Goal: Communication & Community: Answer question/provide support

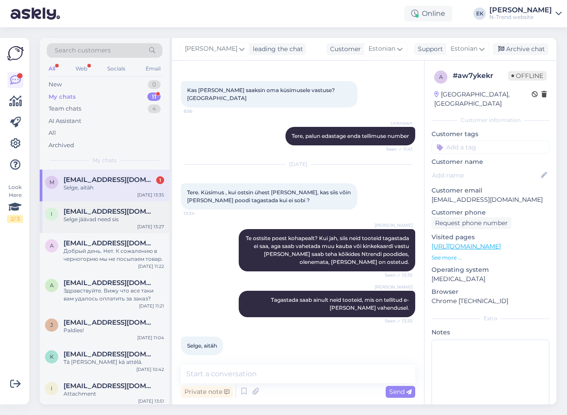
click at [93, 218] on div "Selge jäävad need sis" at bounding box center [114, 220] width 101 height 8
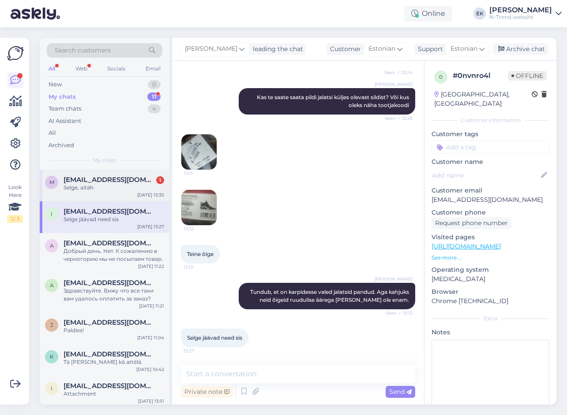
click at [91, 183] on span "[EMAIL_ADDRESS][DOMAIN_NAME]" at bounding box center [110, 180] width 92 height 8
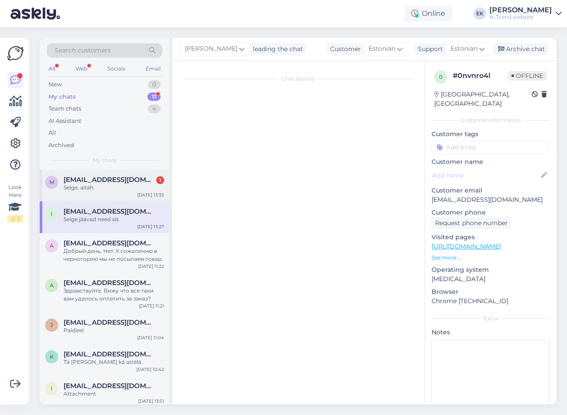
scroll to position [0, 0]
click at [110, 188] on div "Selge, aitäh" at bounding box center [114, 188] width 101 height 8
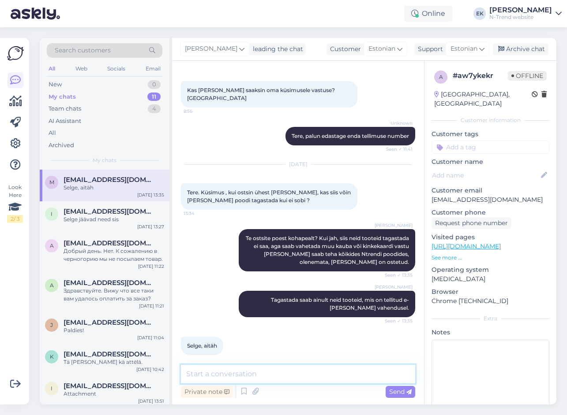
click at [290, 374] on textarea at bounding box center [298, 374] width 234 height 19
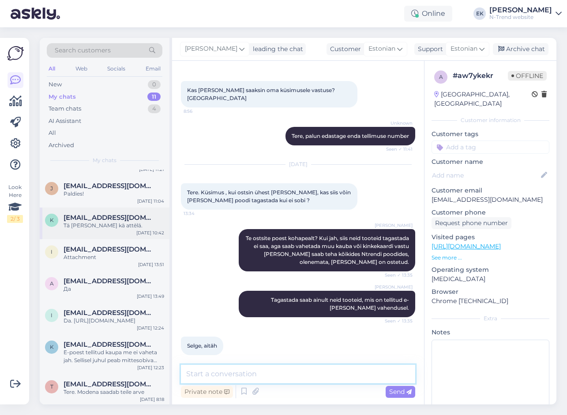
scroll to position [138, 0]
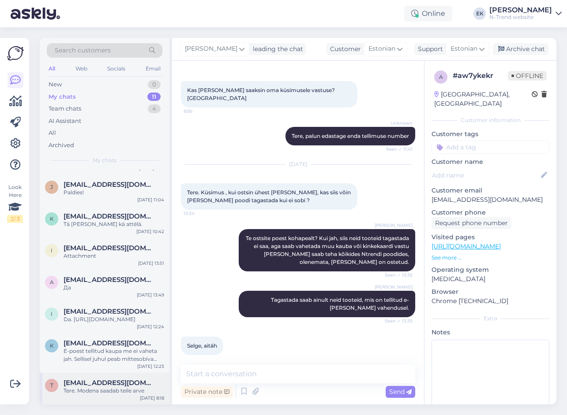
click at [113, 390] on div "Tere. Modena saadab teile arve" at bounding box center [114, 391] width 101 height 8
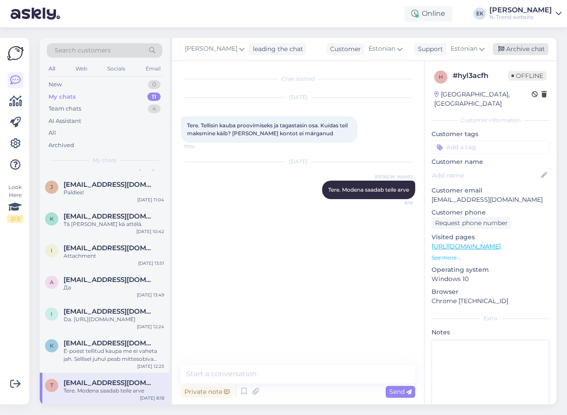
click at [520, 48] on div "Archive chat" at bounding box center [521, 49] width 56 height 12
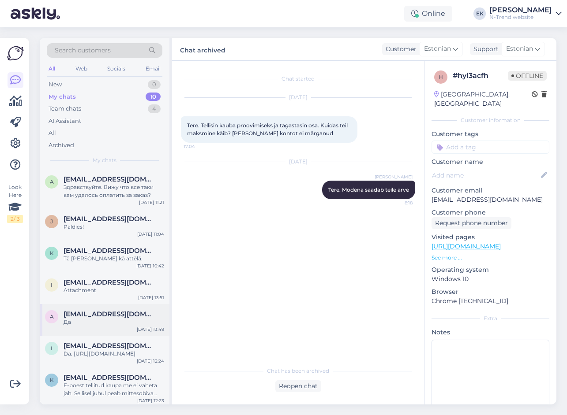
scroll to position [106, 0]
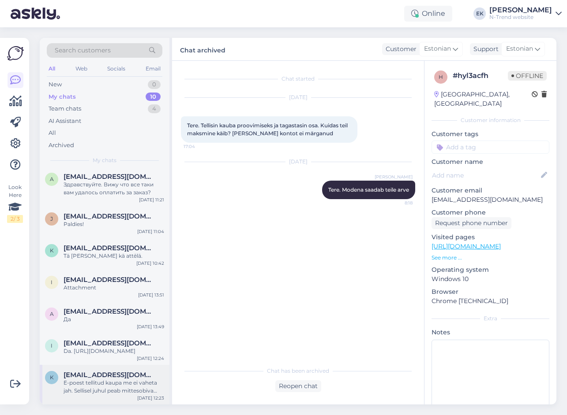
click at [98, 386] on div "E-poest tellitud kaupa me ei vaheta jah. Sellisel juhul peab mittesobiva toote …" at bounding box center [114, 387] width 101 height 16
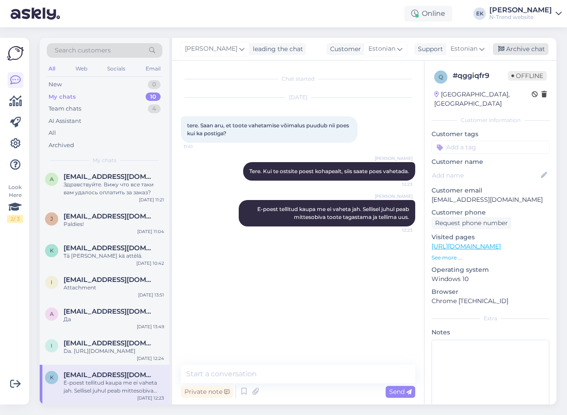
click at [526, 50] on div "Archive chat" at bounding box center [521, 49] width 56 height 12
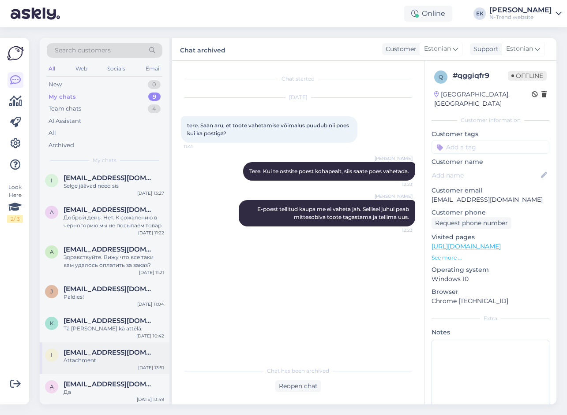
scroll to position [67, 0]
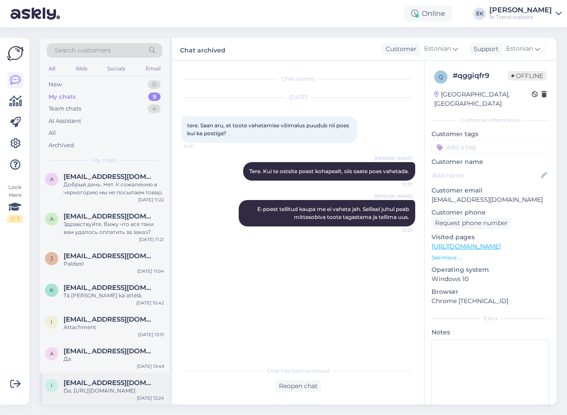
click at [92, 390] on div "Da. [URL][DOMAIN_NAME]" at bounding box center [114, 391] width 101 height 8
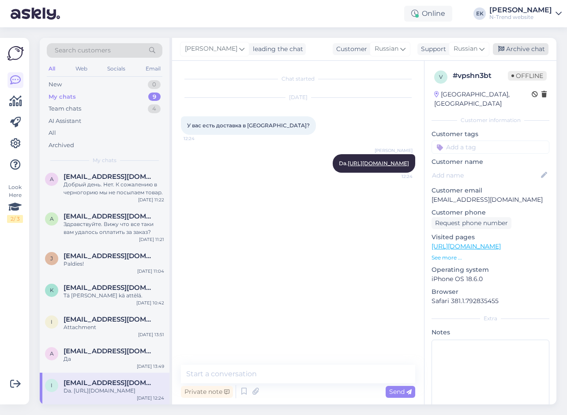
click at [523, 47] on div "Archive chat" at bounding box center [521, 49] width 56 height 12
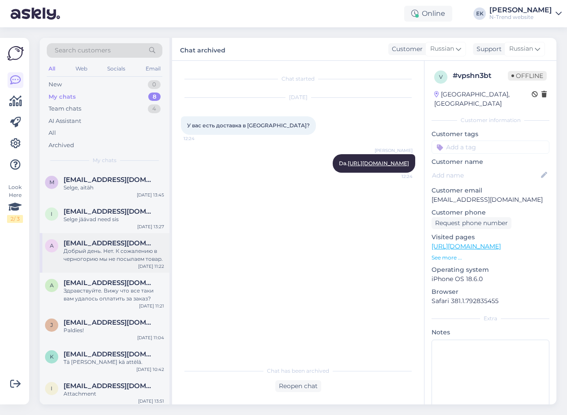
scroll to position [35, 0]
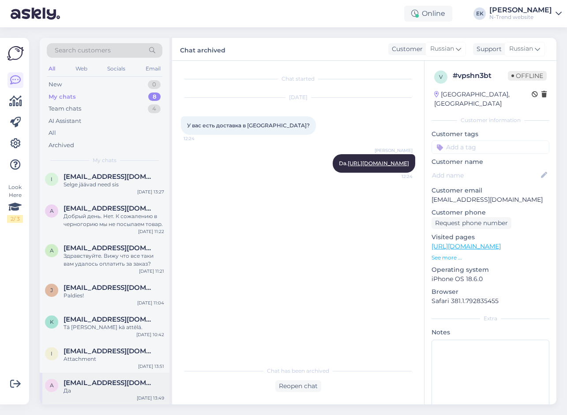
click at [101, 389] on div "Да" at bounding box center [114, 391] width 101 height 8
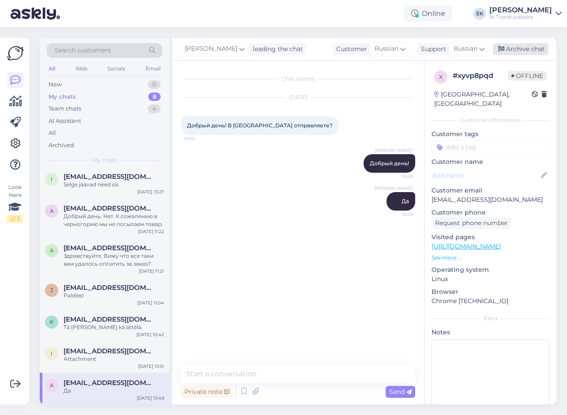
click at [527, 49] on div "Archive chat" at bounding box center [521, 49] width 56 height 12
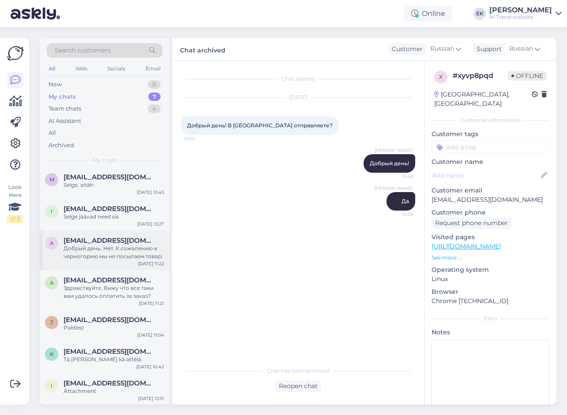
scroll to position [3, 0]
click at [101, 392] on div "Attachment" at bounding box center [114, 391] width 101 height 8
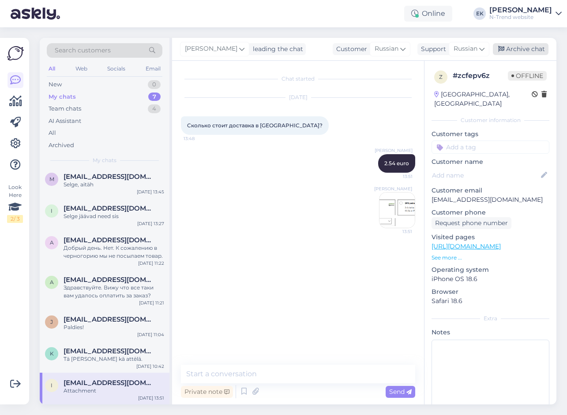
click at [528, 51] on div "Archive chat" at bounding box center [521, 49] width 56 height 12
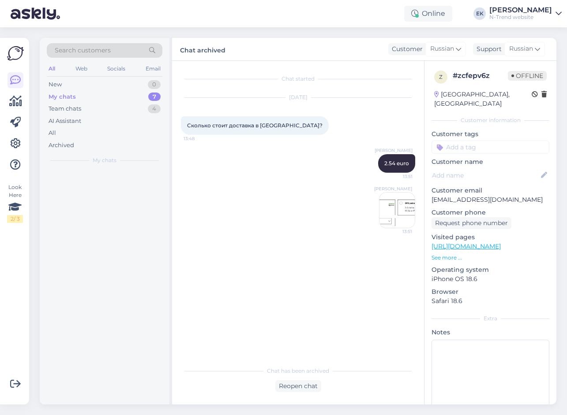
scroll to position [0, 0]
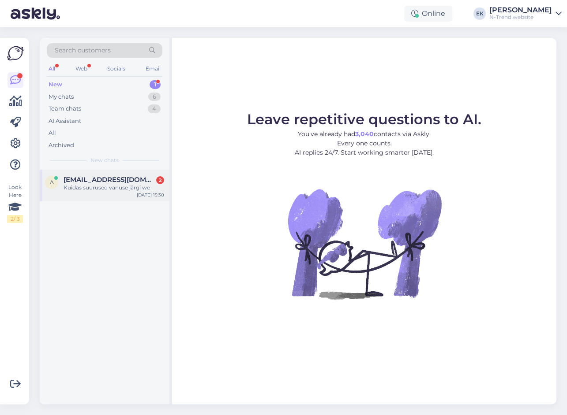
click at [114, 180] on span "agnes1991@mail.ee" at bounding box center [110, 180] width 92 height 8
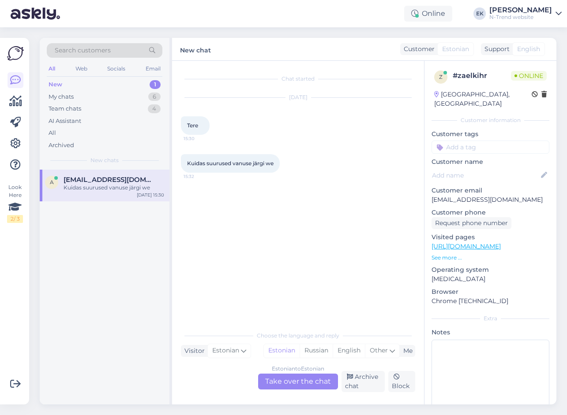
click at [304, 382] on div "Estonian to Estonian Take over the chat" at bounding box center [298, 382] width 80 height 16
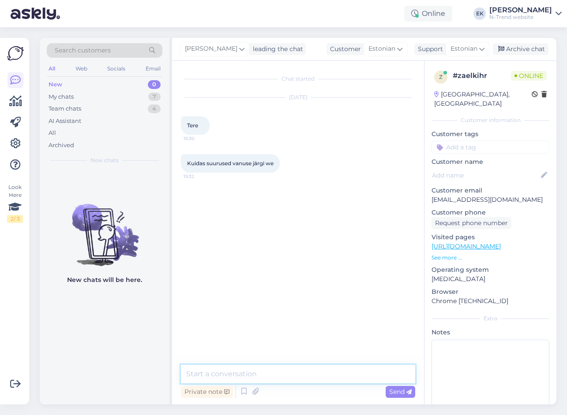
click at [293, 372] on textarea at bounding box center [298, 374] width 234 height 19
type textarea "Tere. Millised suurused?"
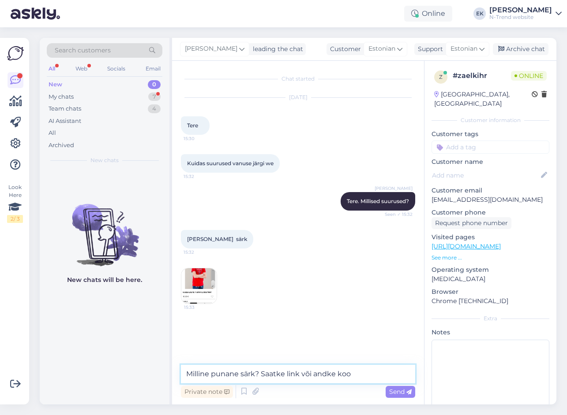
type textarea "Milline punane särk? Saatke link või andke kood"
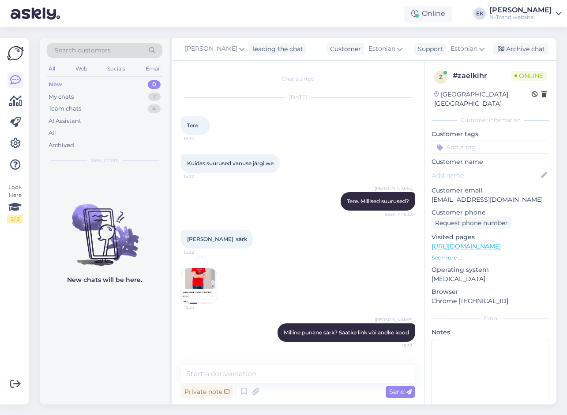
click at [193, 290] on img at bounding box center [198, 286] width 35 height 35
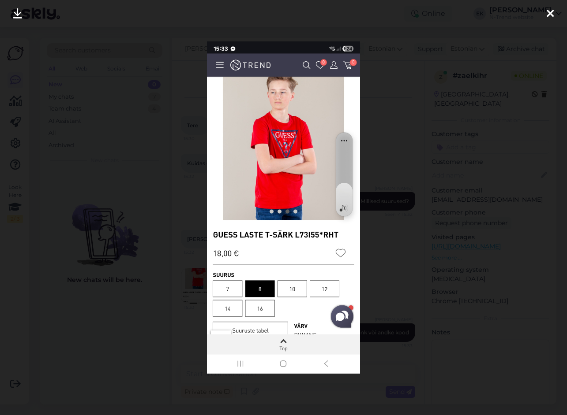
click at [550, 11] on icon at bounding box center [549, 13] width 7 height 11
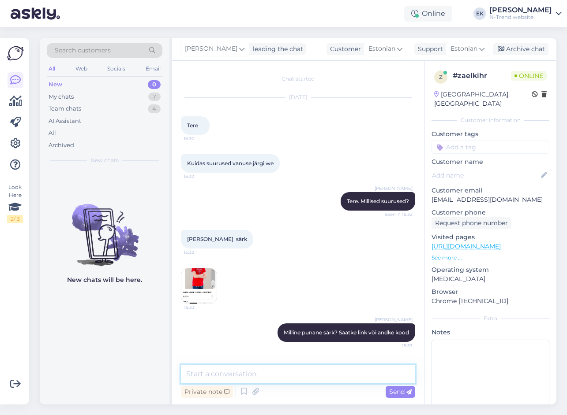
click at [254, 376] on textarea at bounding box center [298, 374] width 234 height 19
type textarea "Jah, need on vanused aastates"
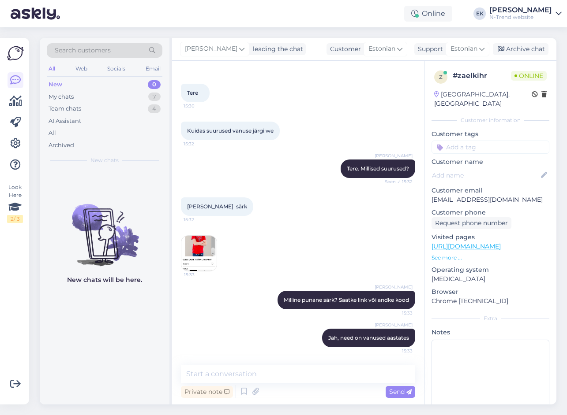
click at [191, 245] on img at bounding box center [198, 253] width 35 height 35
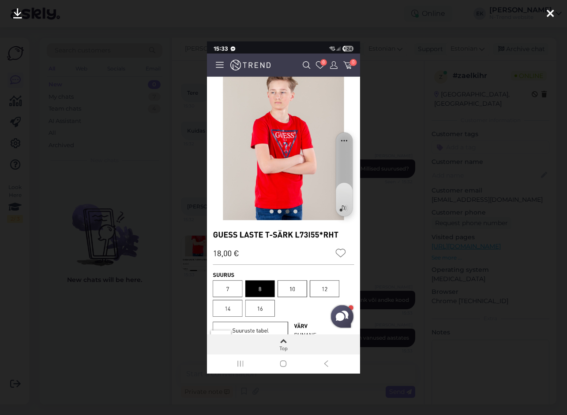
click at [550, 12] on icon at bounding box center [549, 13] width 7 height 11
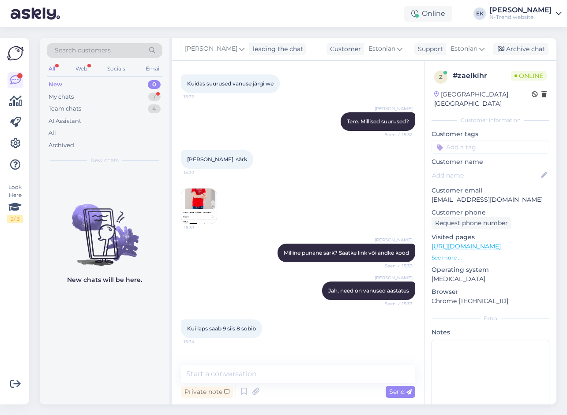
scroll to position [108, 0]
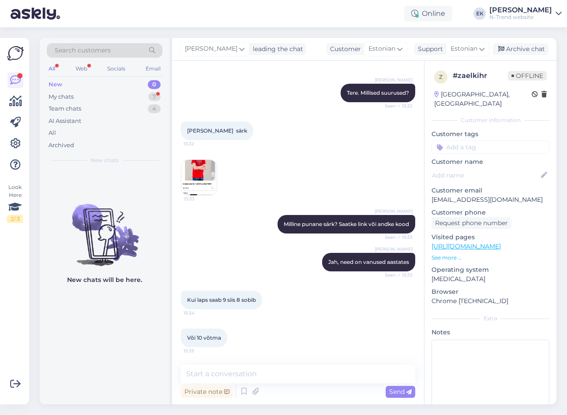
click at [205, 177] on img at bounding box center [198, 177] width 35 height 35
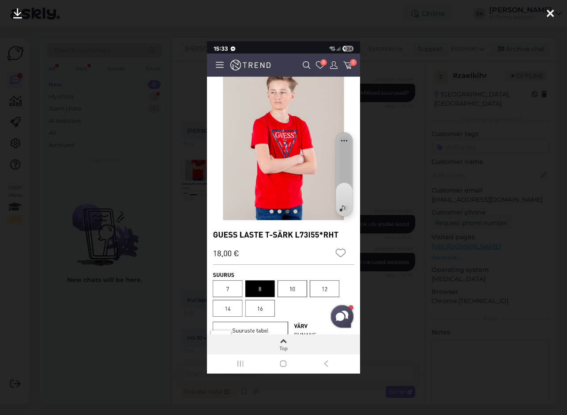
click at [549, 12] on icon at bounding box center [549, 13] width 7 height 11
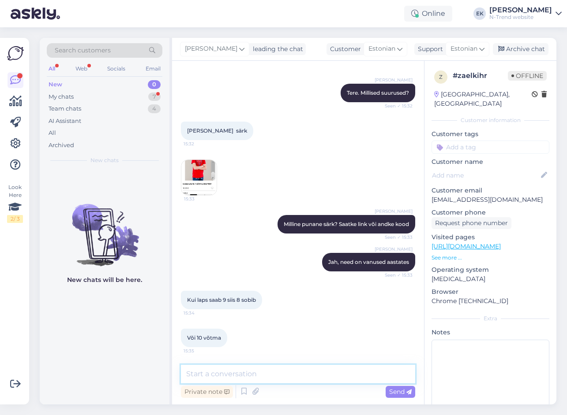
click at [222, 372] on textarea at bounding box center [298, 374] width 234 height 19
type textarea "s"
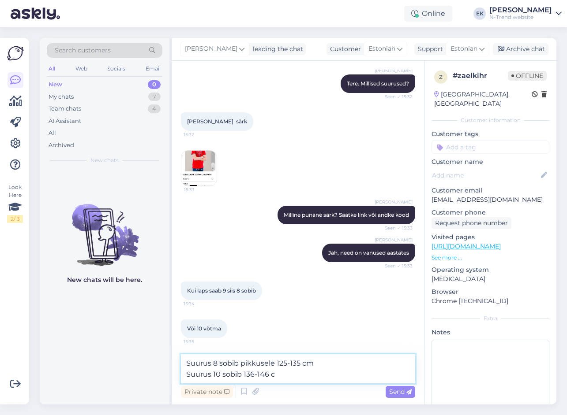
type textarea "Suurus 8 sobib pikkusele 125-135 cm Suurus 10 sobib 136-146 cm"
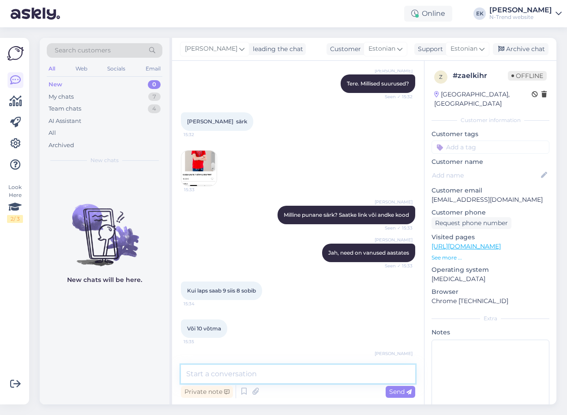
scroll to position [154, 0]
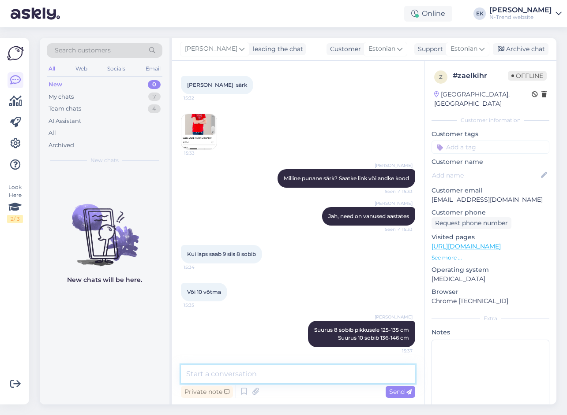
click at [272, 375] on textarea at bounding box center [298, 374] width 234 height 19
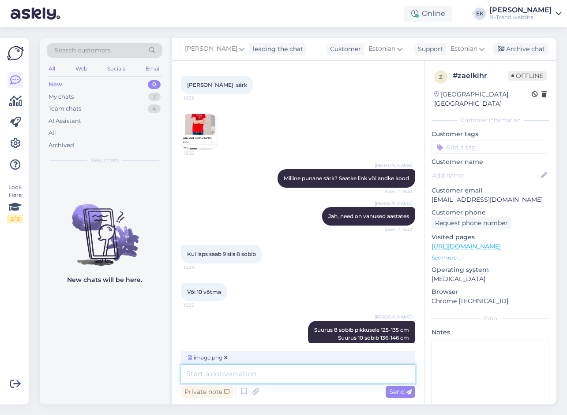
scroll to position [210, 0]
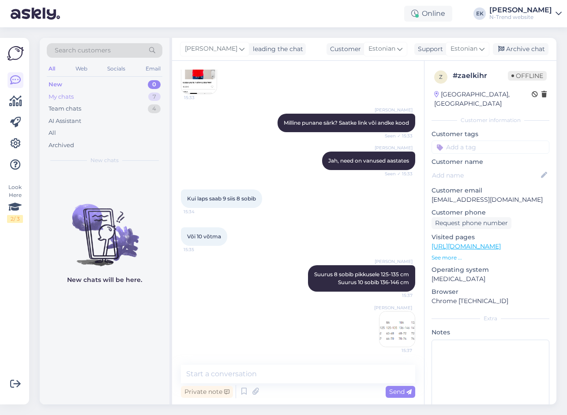
click at [67, 99] on div "My chats" at bounding box center [61, 97] width 25 height 9
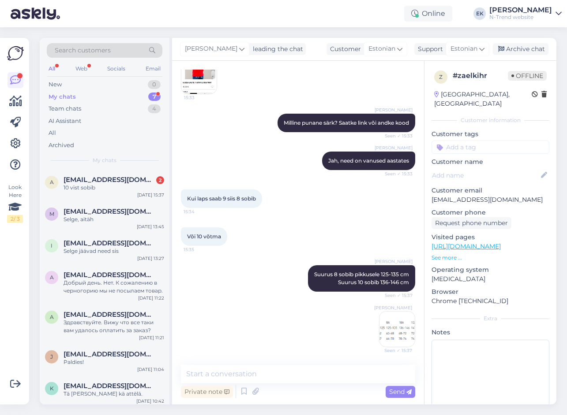
scroll to position [286, 0]
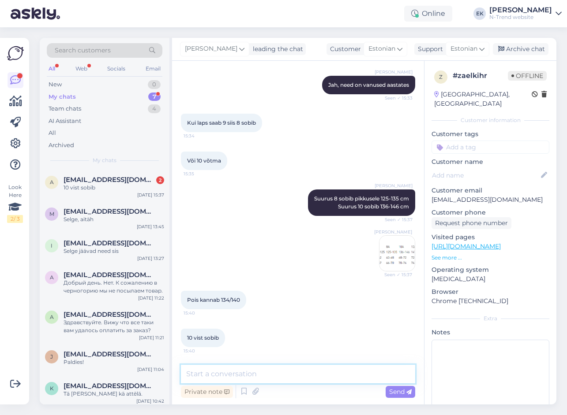
click at [211, 374] on textarea at bounding box center [298, 374] width 234 height 19
type textarea "Pigem jah"
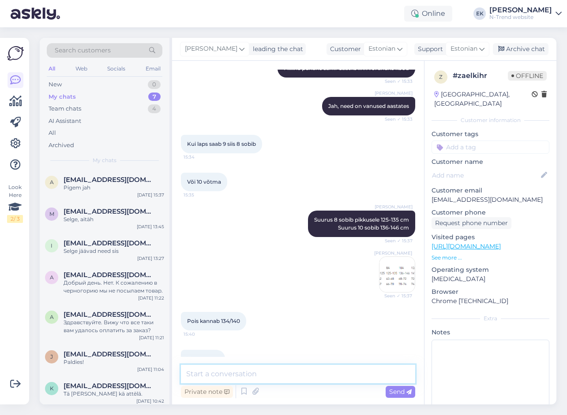
scroll to position [324, 0]
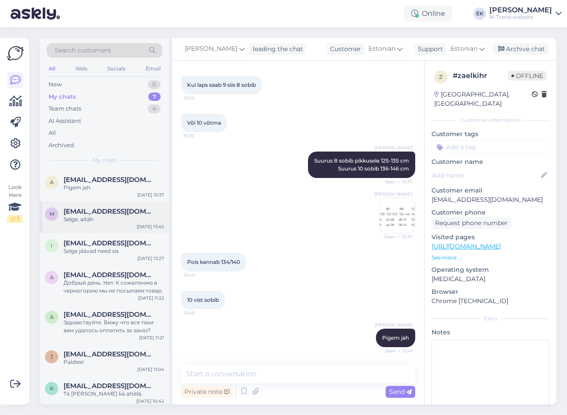
click at [104, 216] on div "Selge, aitäh" at bounding box center [114, 220] width 101 height 8
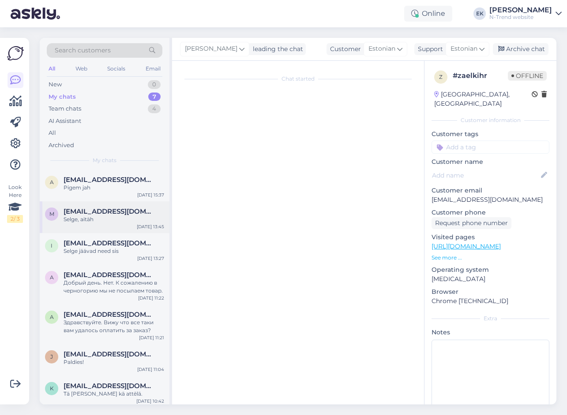
scroll to position [221, 0]
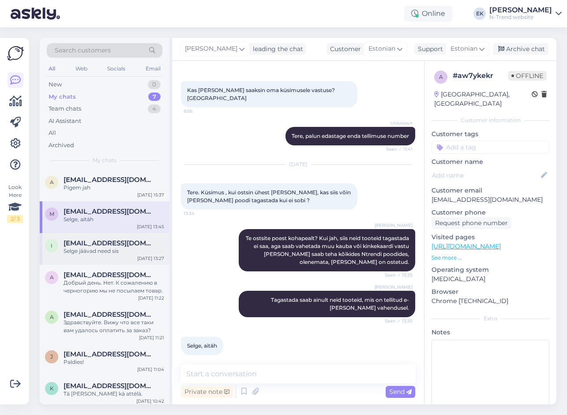
click at [105, 251] on div "Selge jäävad need sis" at bounding box center [114, 251] width 101 height 8
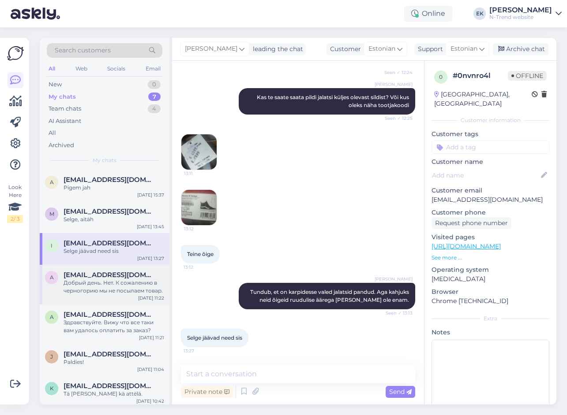
click at [89, 291] on div "Добрый день. Нет. К сожалению в черногорию мы не посылаем товар." at bounding box center [114, 287] width 101 height 16
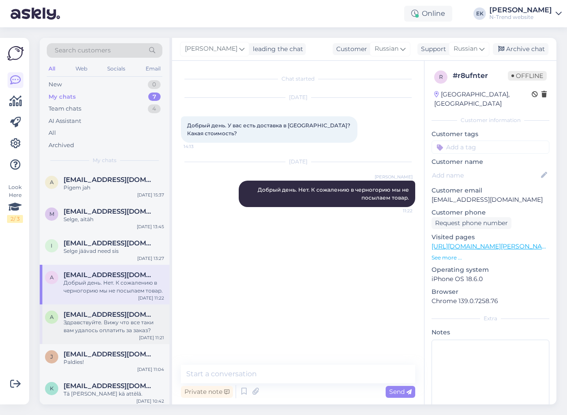
click at [90, 323] on div "Здравствуйте. Вижу что все таки вам удалось оплатить за заказ?" at bounding box center [114, 327] width 101 height 16
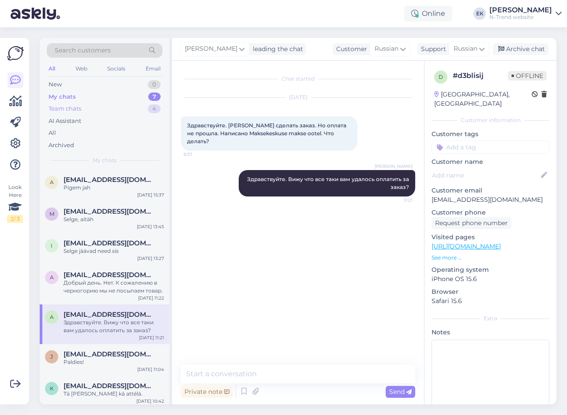
click at [67, 109] on div "Team chats" at bounding box center [65, 109] width 33 height 9
